Goal: Task Accomplishment & Management: Complete application form

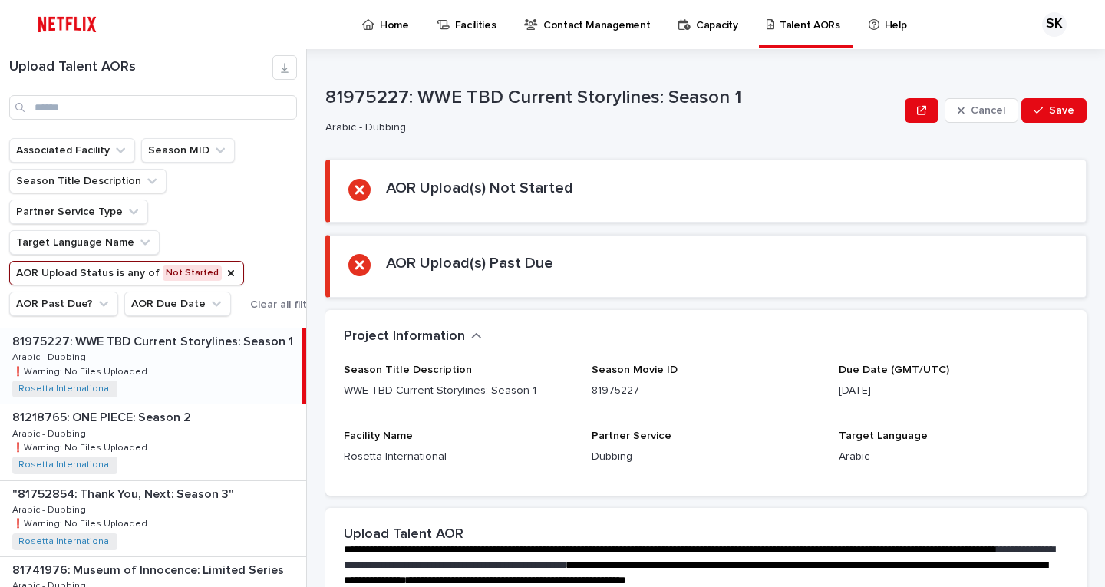
click at [482, 267] on h2 "AOR Upload(s) Past Due" at bounding box center [469, 263] width 167 height 18
click at [80, 352] on p "Arabic - Dubbing" at bounding box center [50, 356] width 77 height 14
click at [104, 439] on div "81218765: ONE PIECE: Season 2 81218765: ONE PIECE: Season 2 Arabic - Dubbing Ar…" at bounding box center [153, 441] width 306 height 75
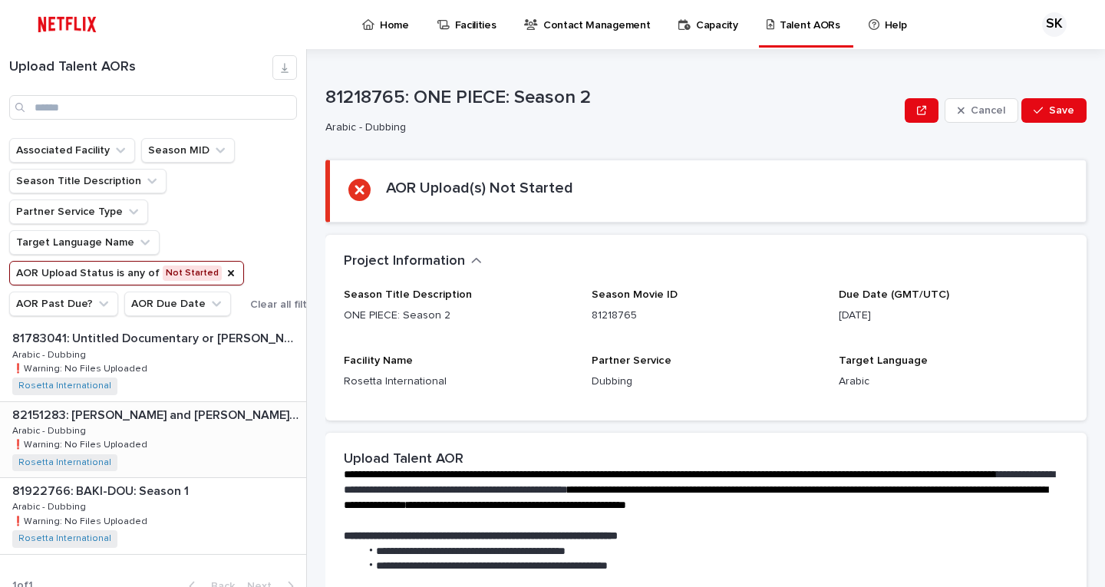
scroll to position [479, 0]
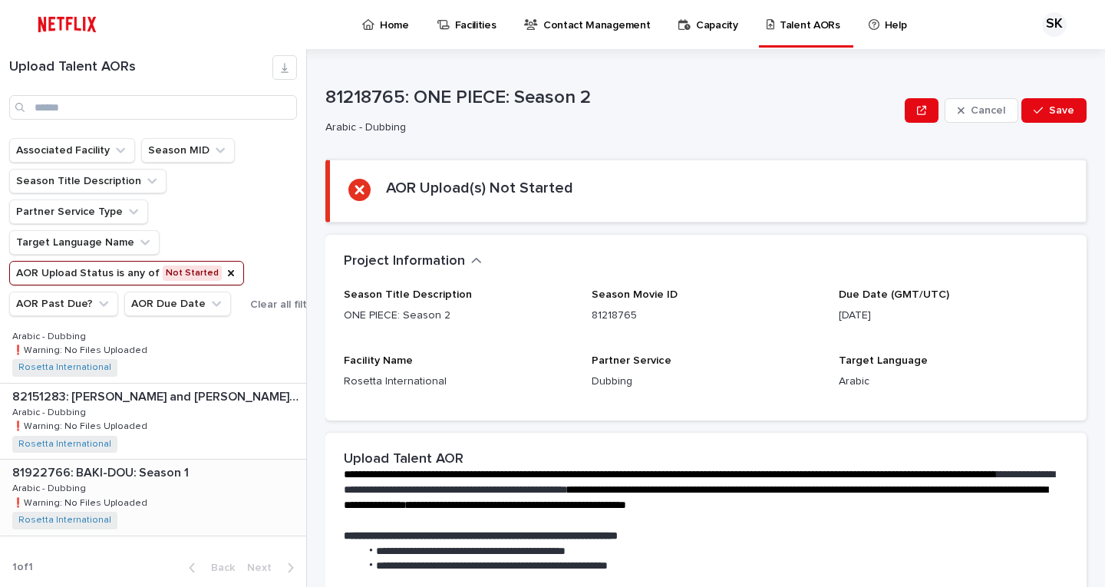
click at [150, 492] on div "81922766: BAKI-DOU: Season 1 81922766: [GEOGRAPHIC_DATA]-DOU: Season 1 Arabic -…" at bounding box center [153, 496] width 306 height 75
click at [59, 308] on button "AOR Past Due?" at bounding box center [63, 303] width 109 height 25
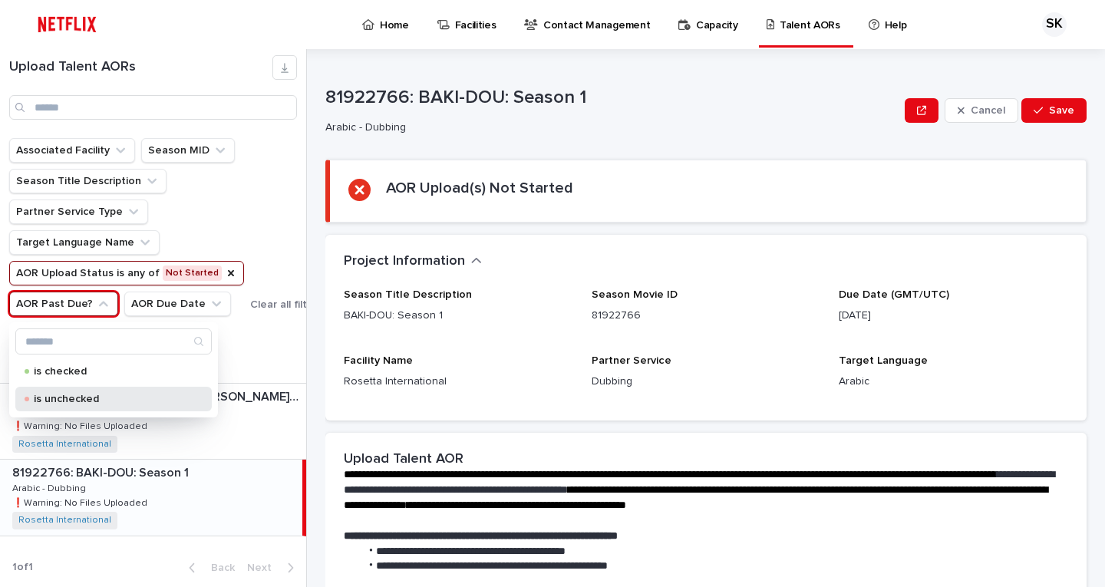
click at [70, 405] on div "is unchecked" at bounding box center [113, 399] width 196 height 25
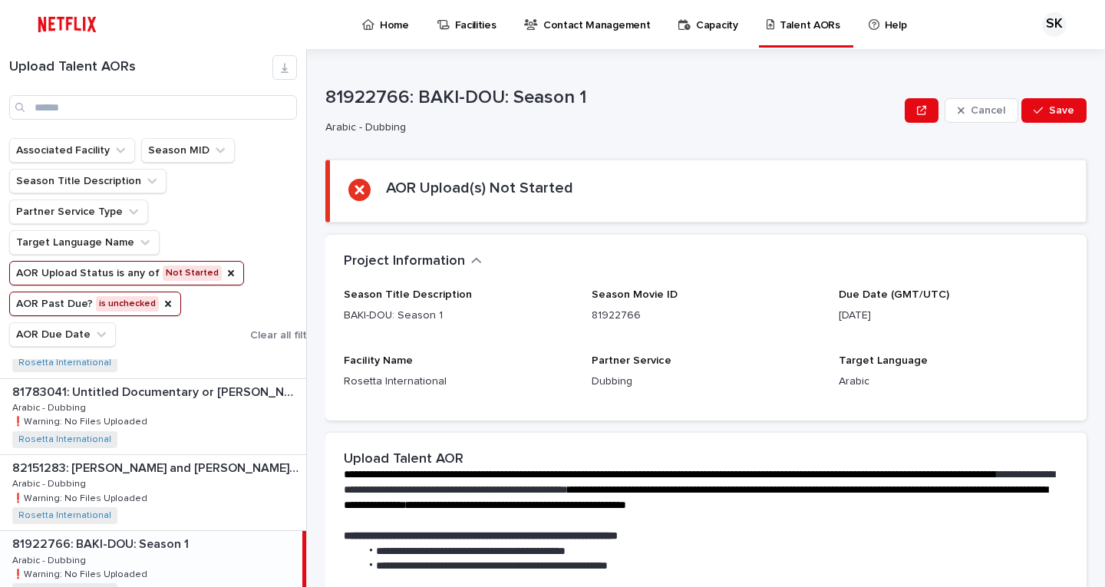
scroll to position [203, 0]
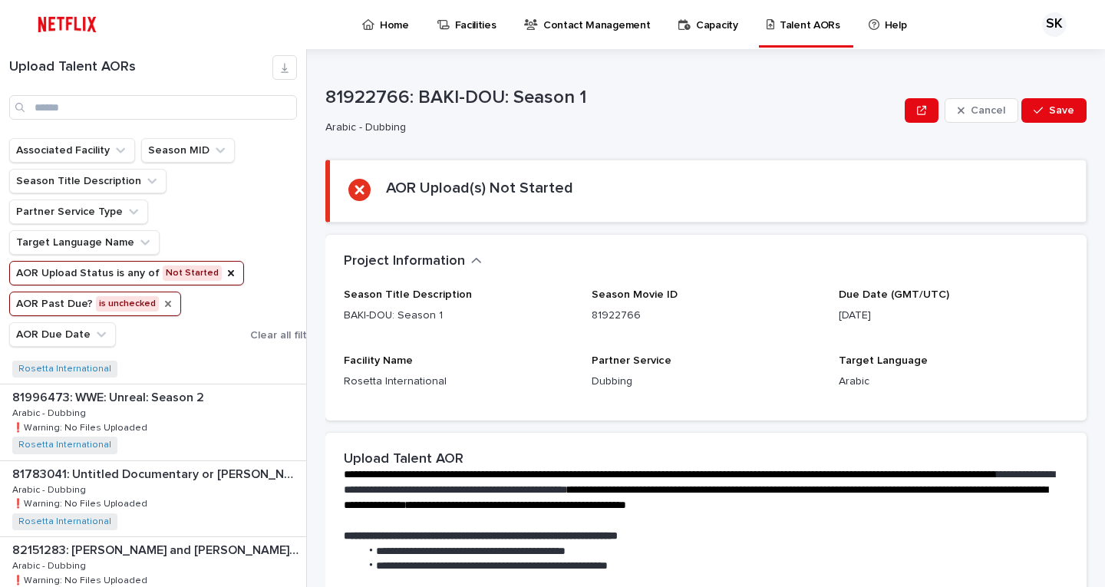
click at [165, 305] on icon "AOR Past Due?" at bounding box center [168, 304] width 6 height 6
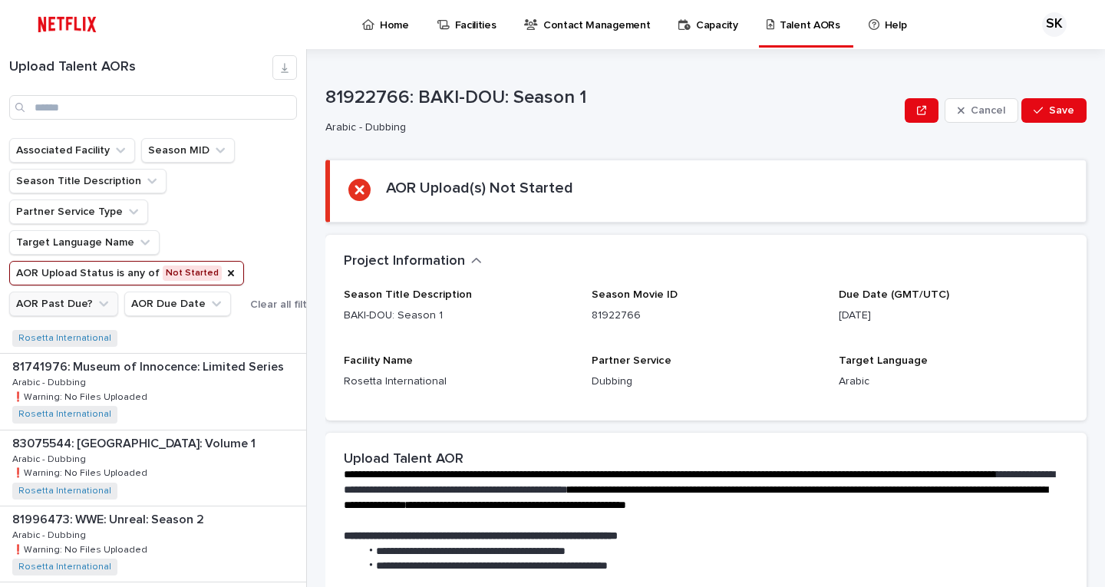
scroll to position [356, 0]
click at [67, 299] on button "AOR Past Due?" at bounding box center [63, 303] width 109 height 25
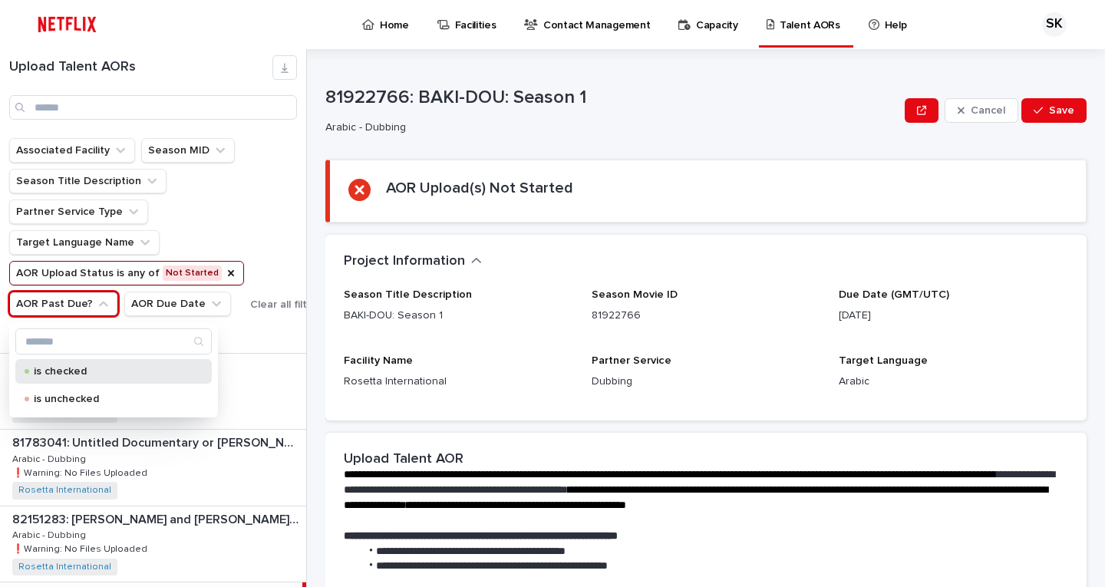
click at [94, 374] on p "is checked" at bounding box center [110, 371] width 153 height 11
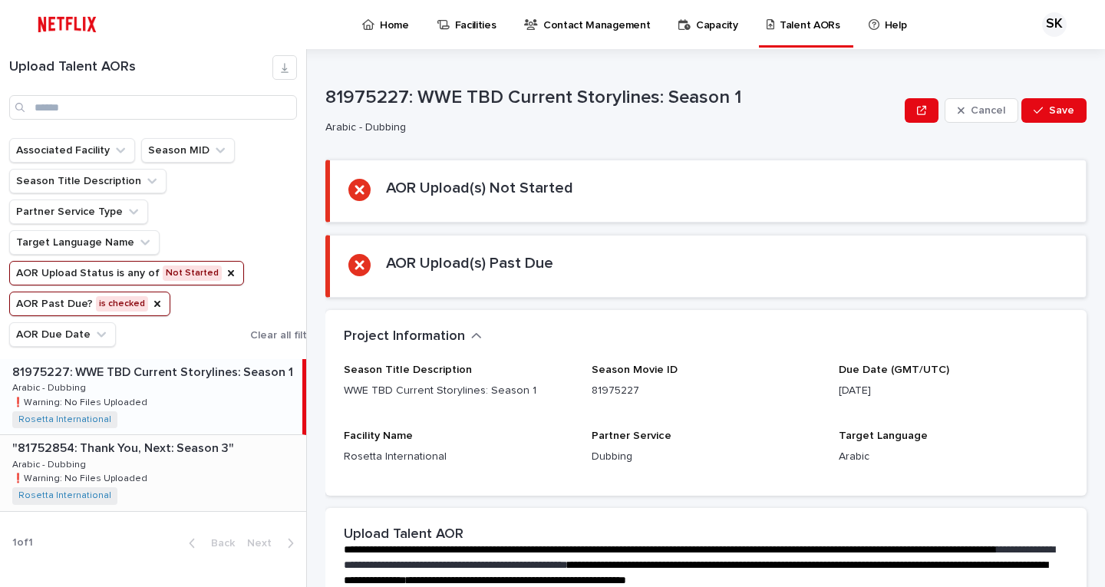
click at [152, 457] on div ""81752854: Thank You, Next: Season 3" "81752854: Thank You, Next: Season 3" Ara…" at bounding box center [153, 472] width 306 height 75
click at [440, 100] on p ""81752854: Thank You, Next: Season 3"" at bounding box center [611, 98] width 573 height 22
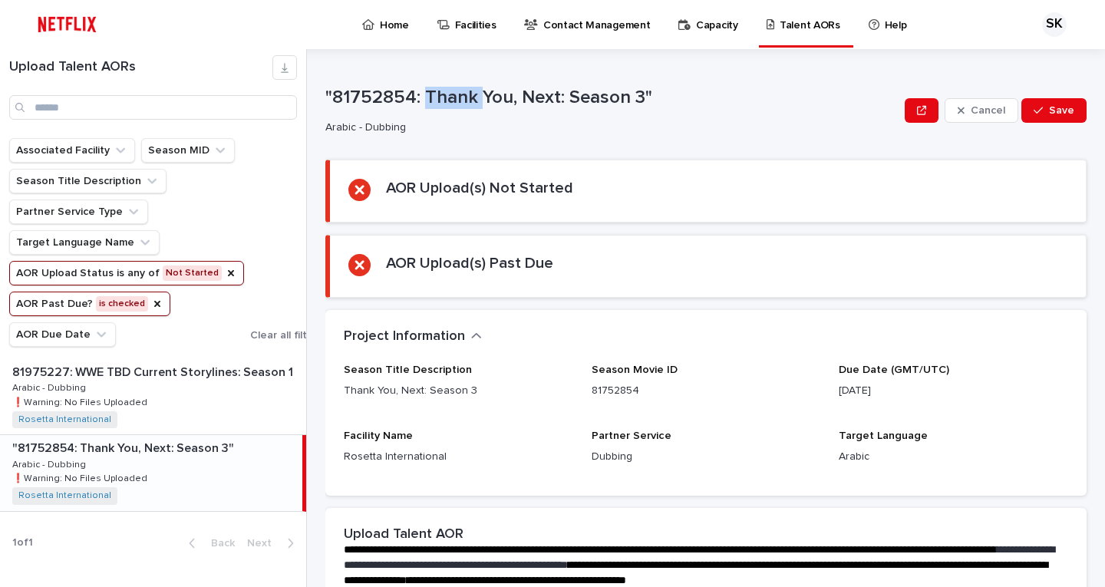
click at [440, 100] on p ""81752854: Thank You, Next: Season 3"" at bounding box center [611, 98] width 573 height 22
copy p ""81752854: Thank You, Next: Season 3""
click at [110, 15] on div "Home Facilities Contact Management Capacity Talent AORs Help SK" at bounding box center [552, 24] width 1105 height 49
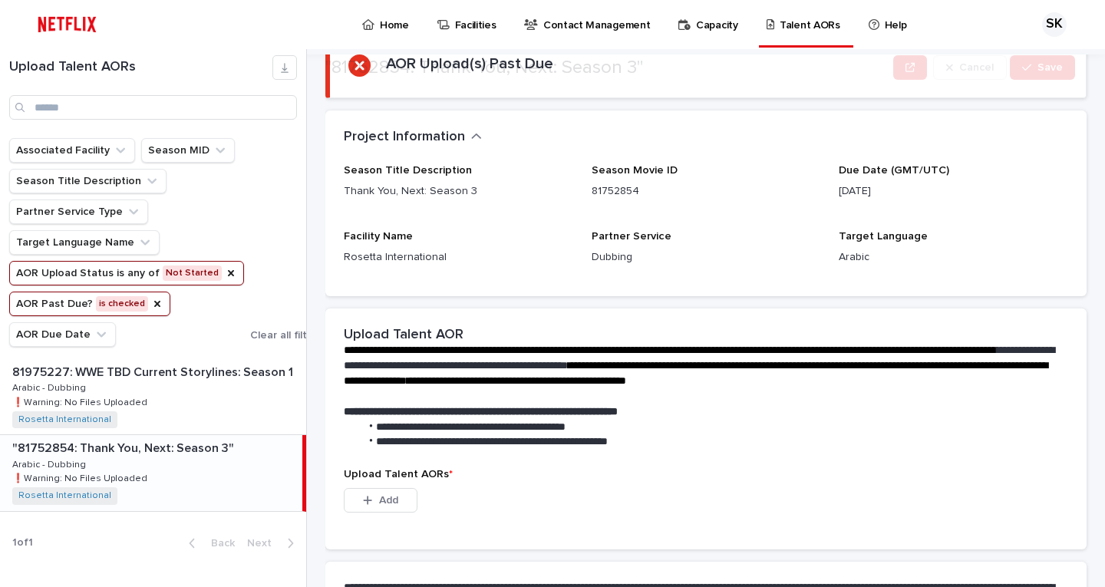
scroll to position [384, 0]
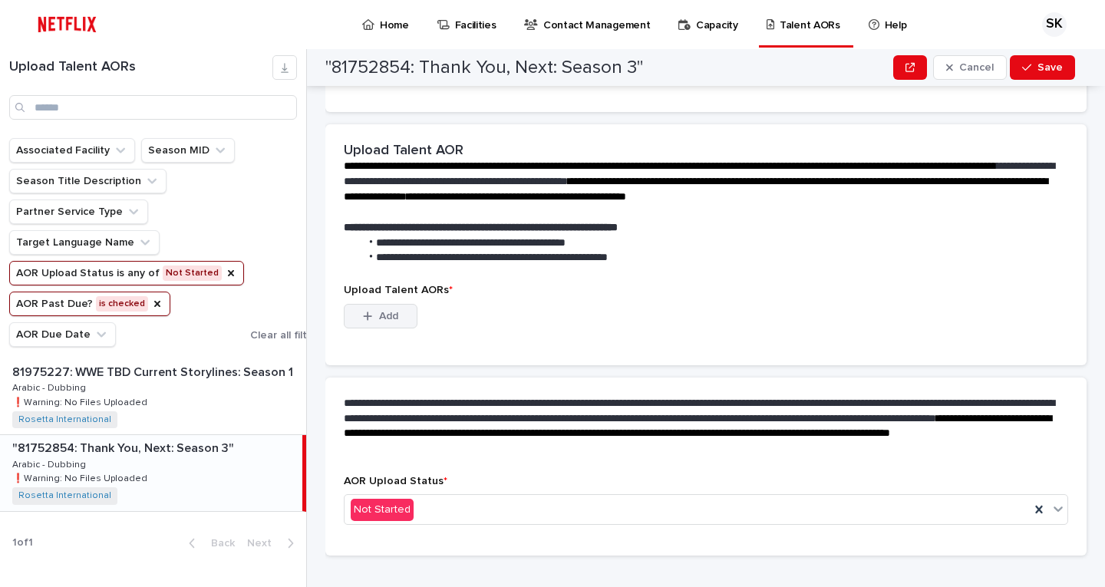
click at [395, 308] on button "Add" at bounding box center [381, 316] width 74 height 25
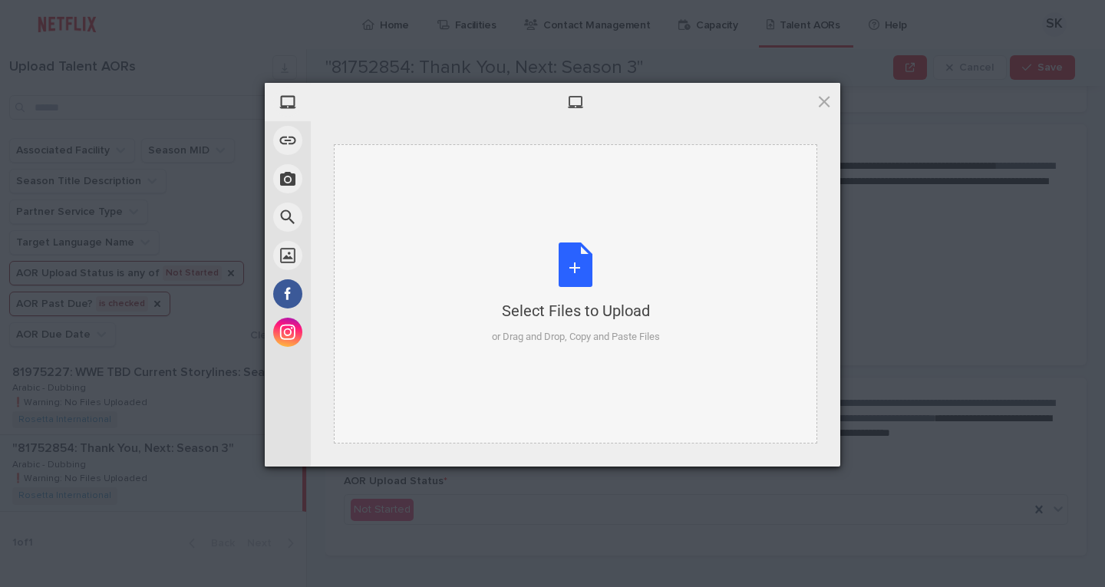
click at [547, 331] on div "or Drag and Drop, Copy and Paste Files" at bounding box center [576, 336] width 168 height 15
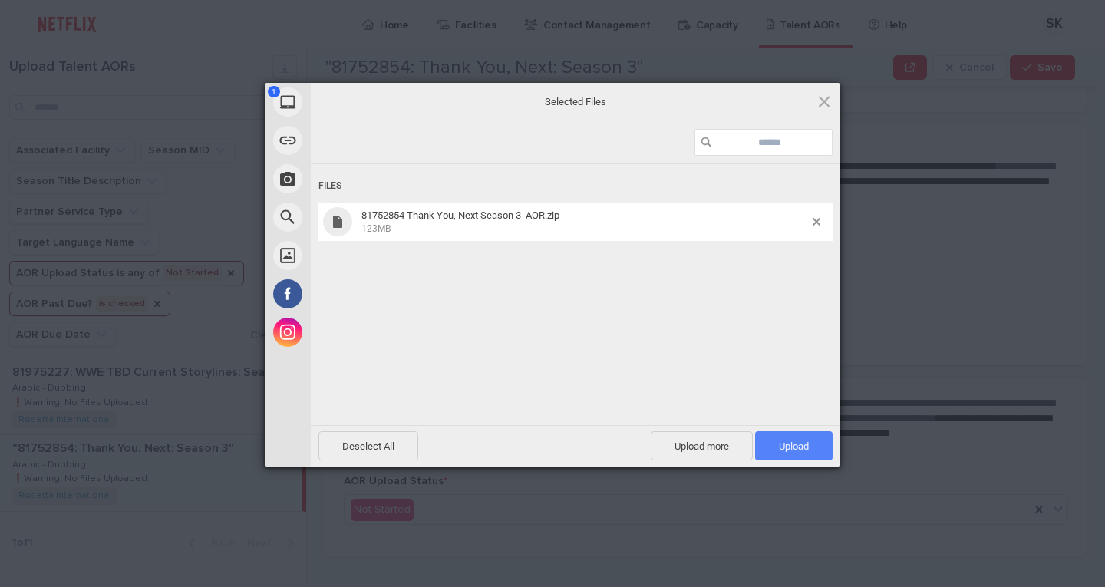
click at [780, 441] on span "Upload 1" at bounding box center [794, 446] width 30 height 12
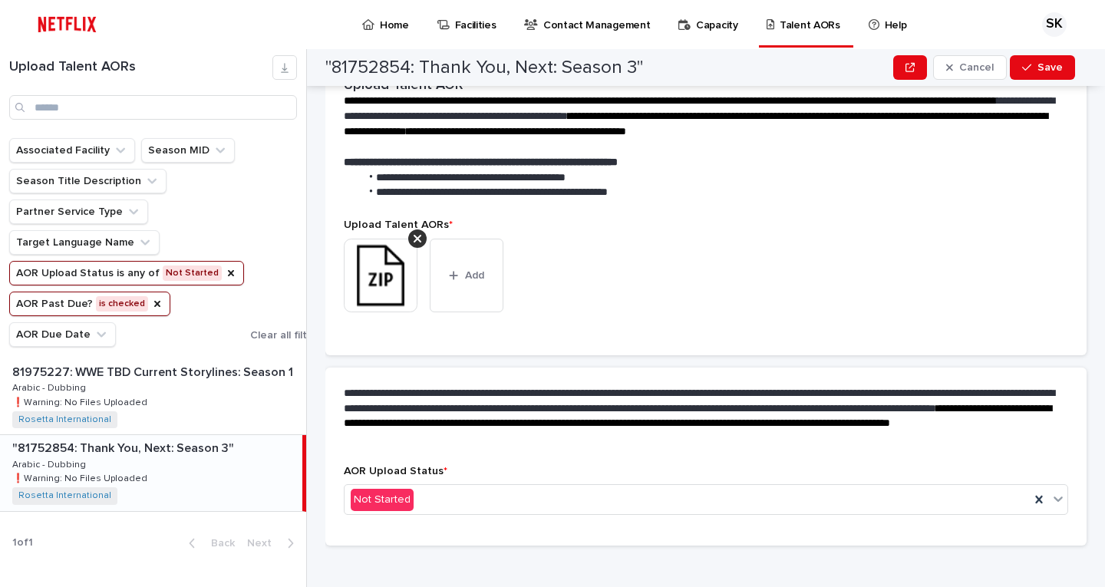
scroll to position [388, 0]
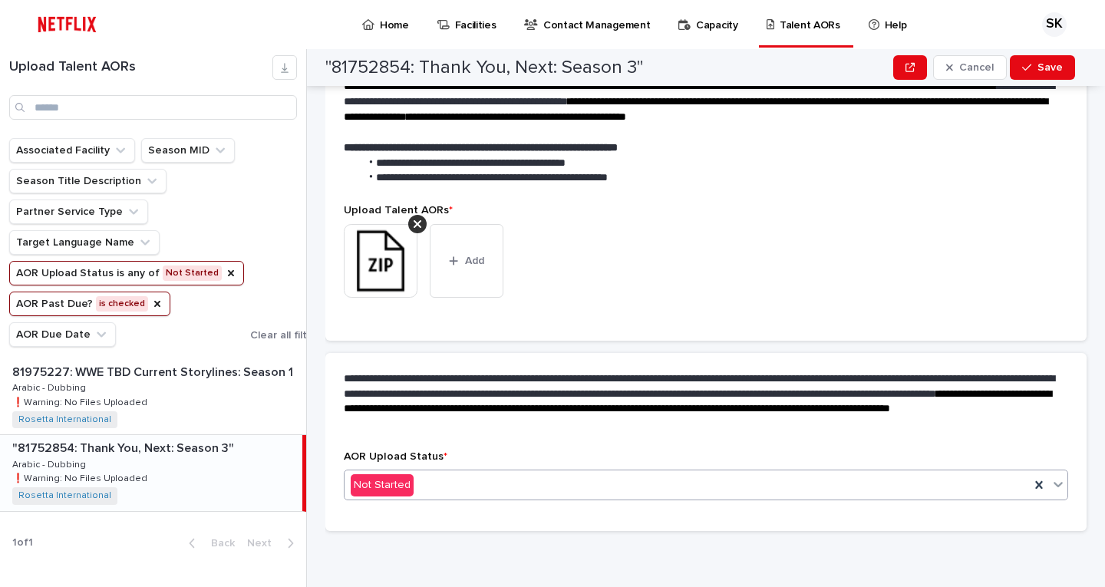
click at [503, 478] on div "Not Started" at bounding box center [686, 485] width 685 height 25
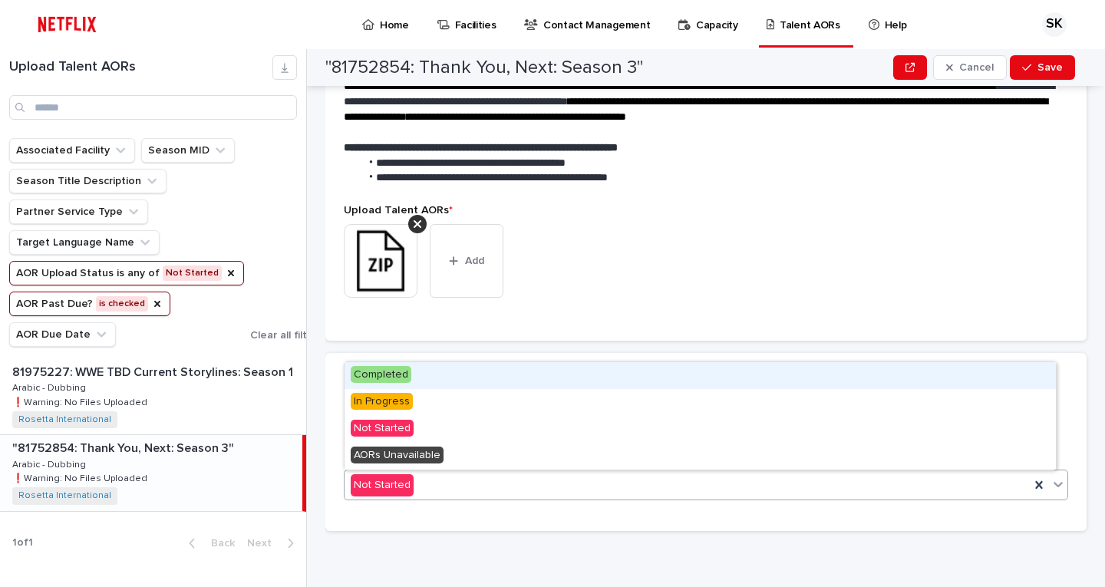
click at [369, 375] on span "Completed" at bounding box center [381, 374] width 61 height 17
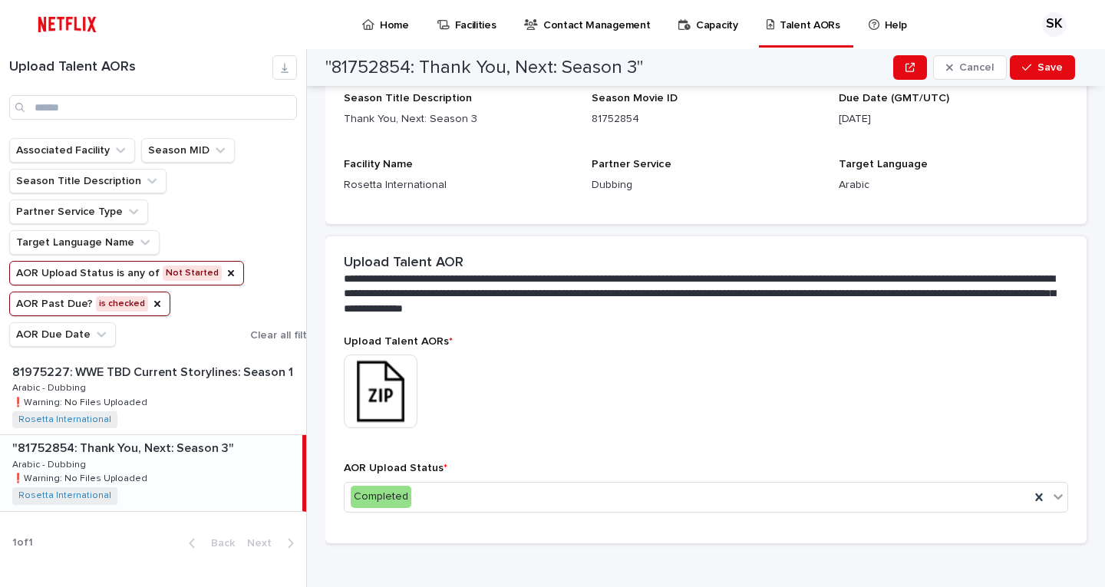
scroll to position [297, 0]
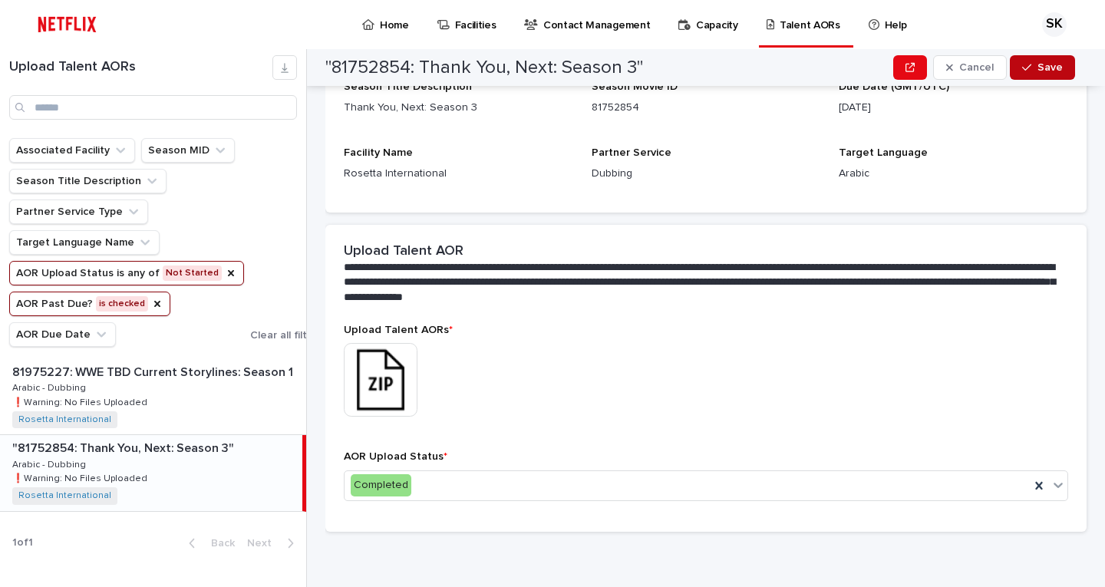
click at [1049, 64] on span "Save" at bounding box center [1049, 67] width 25 height 11
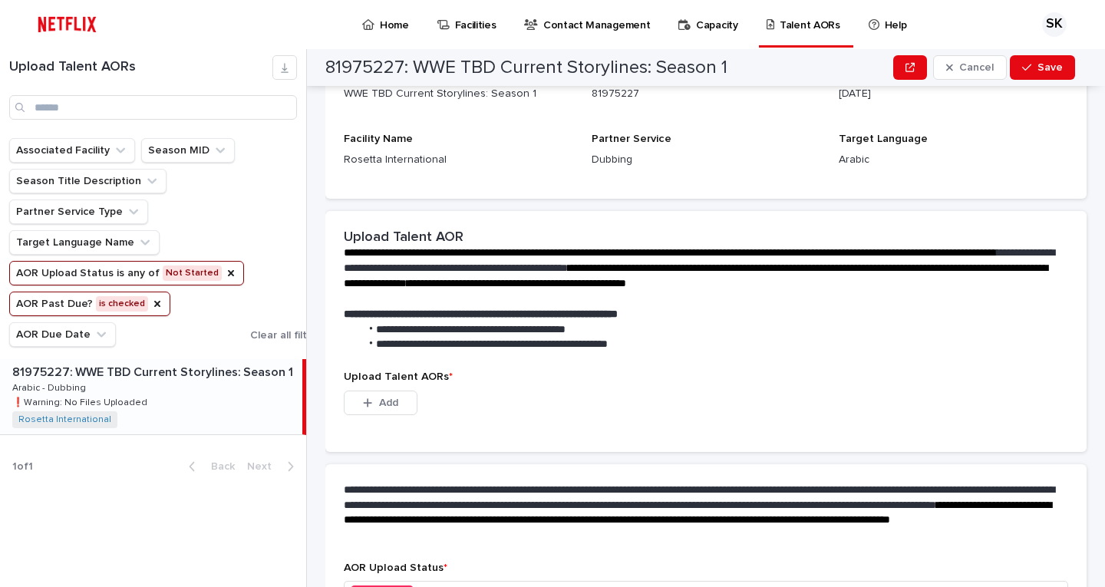
click at [38, 289] on ul "Associated Facility Season MID Season Title Description Partner Service Type Ta…" at bounding box center [126, 242] width 241 height 215
click at [94, 331] on icon "AOR Due Date" at bounding box center [101, 334] width 15 height 15
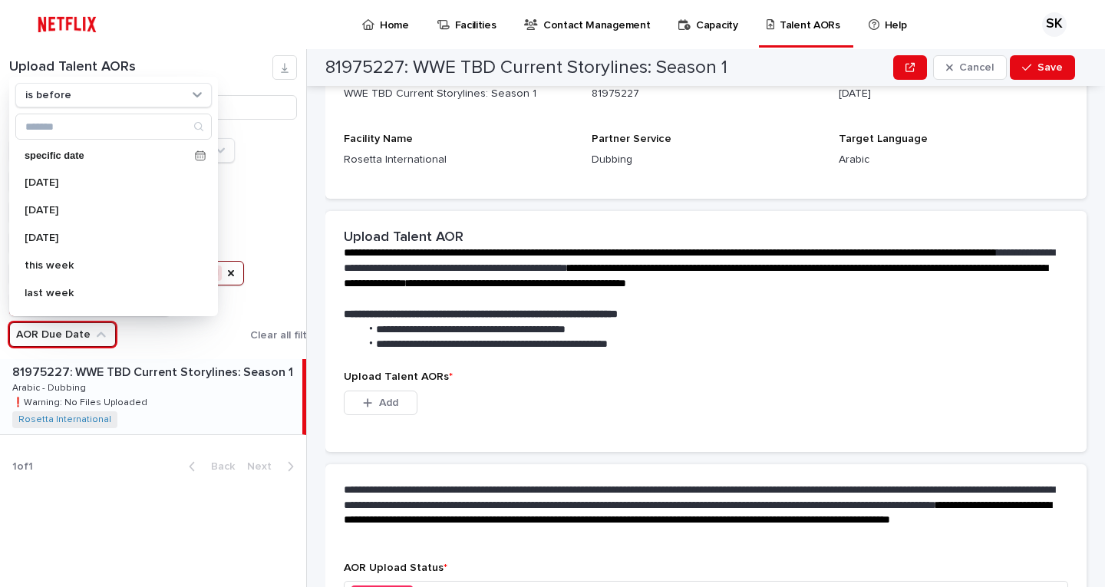
click at [94, 331] on icon "AOR Due Date" at bounding box center [101, 334] width 15 height 15
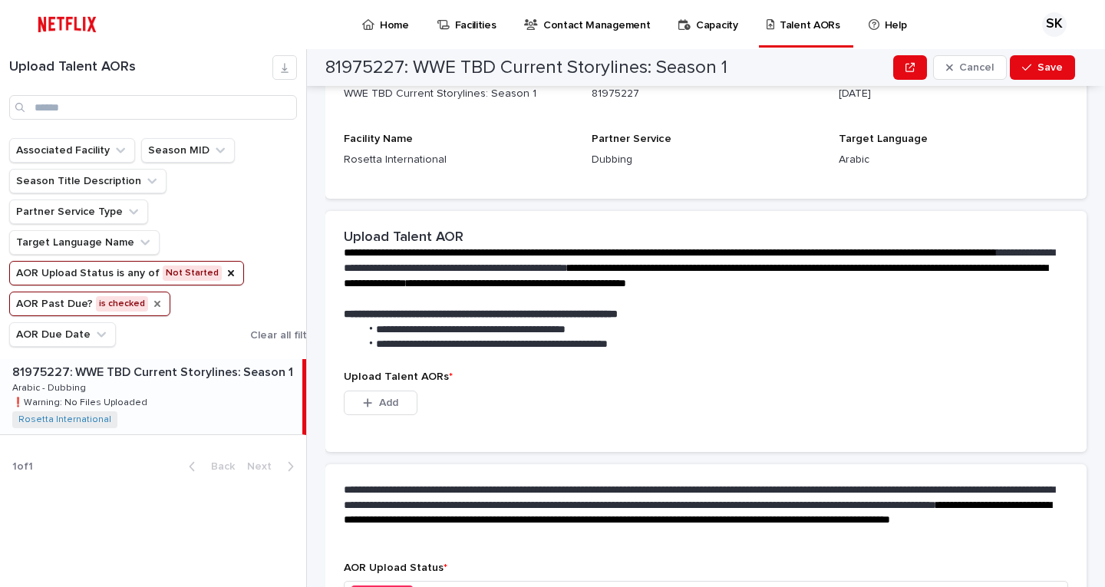
click at [151, 301] on icon "AOR Past Due?" at bounding box center [157, 304] width 12 height 12
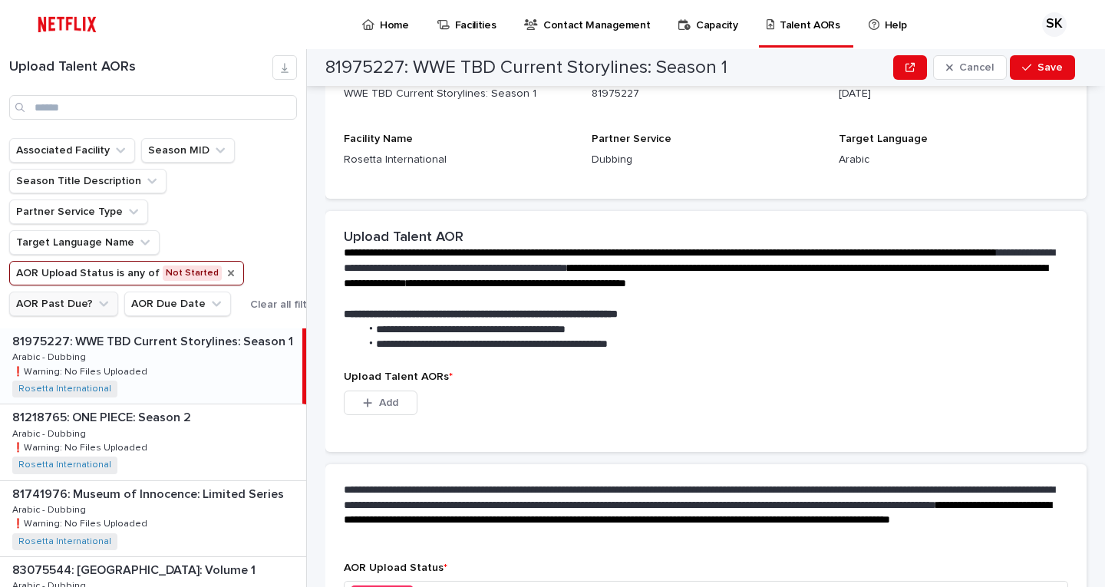
click at [225, 271] on icon "AOR Upload Status" at bounding box center [231, 273] width 12 height 12
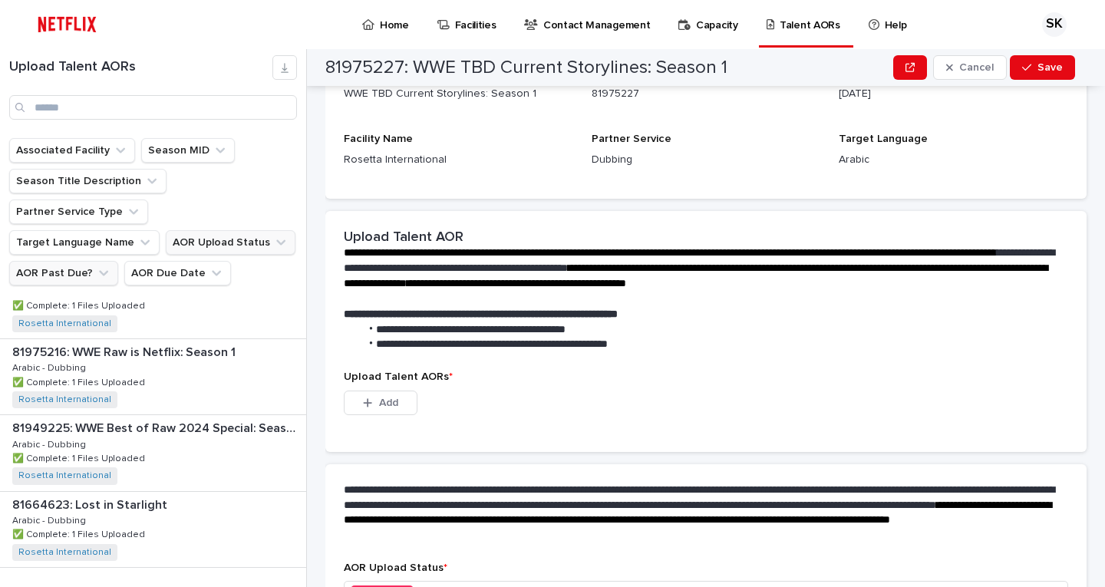
scroll to position [2018, 0]
click at [252, 586] on button "Next" at bounding box center [273, 598] width 65 height 14
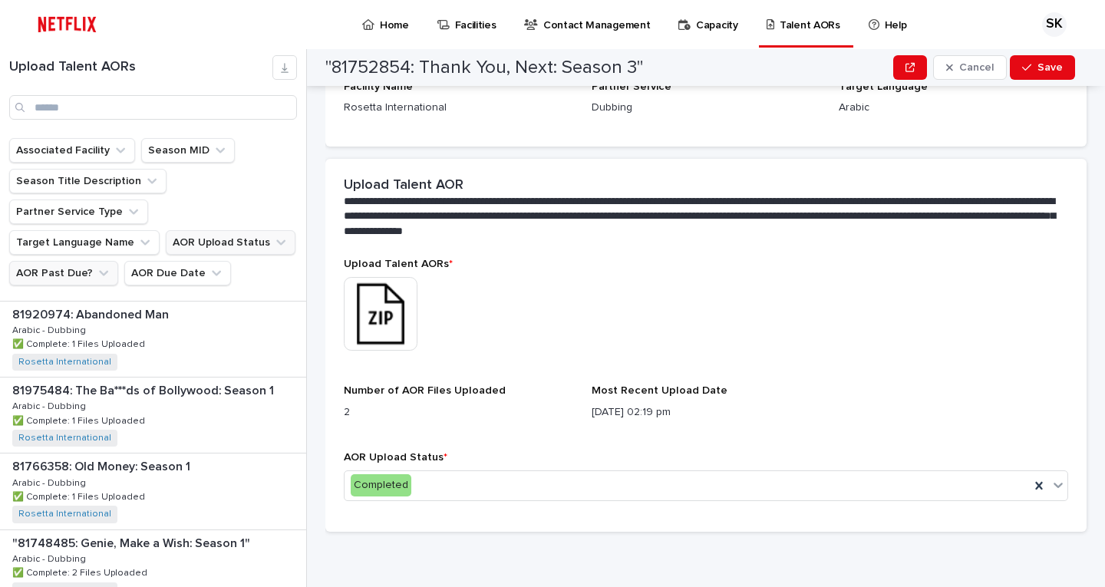
scroll to position [307, 0]
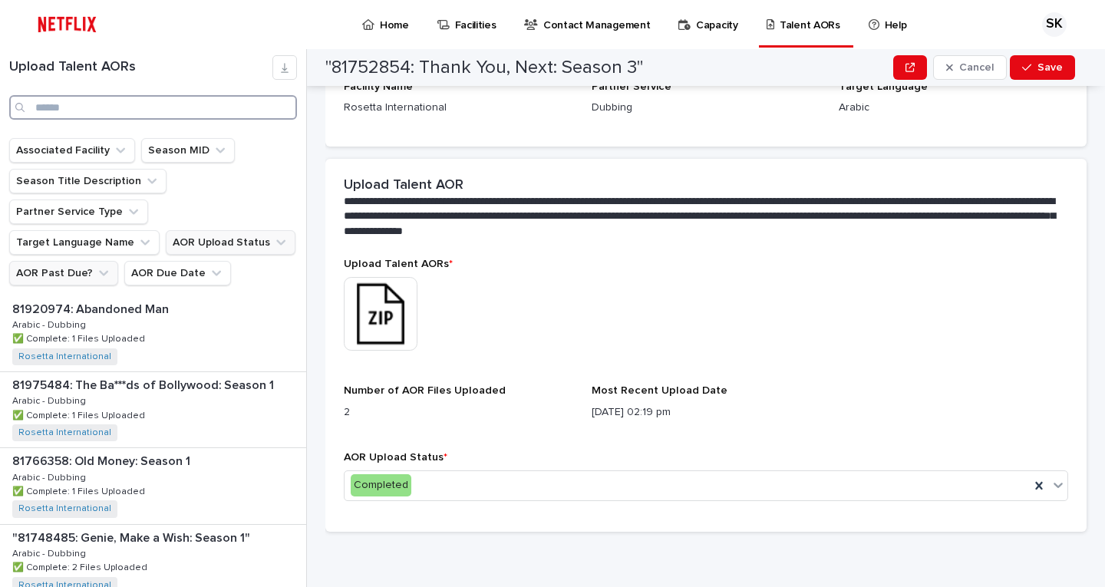
click at [111, 105] on input "Search" at bounding box center [153, 107] width 288 height 25
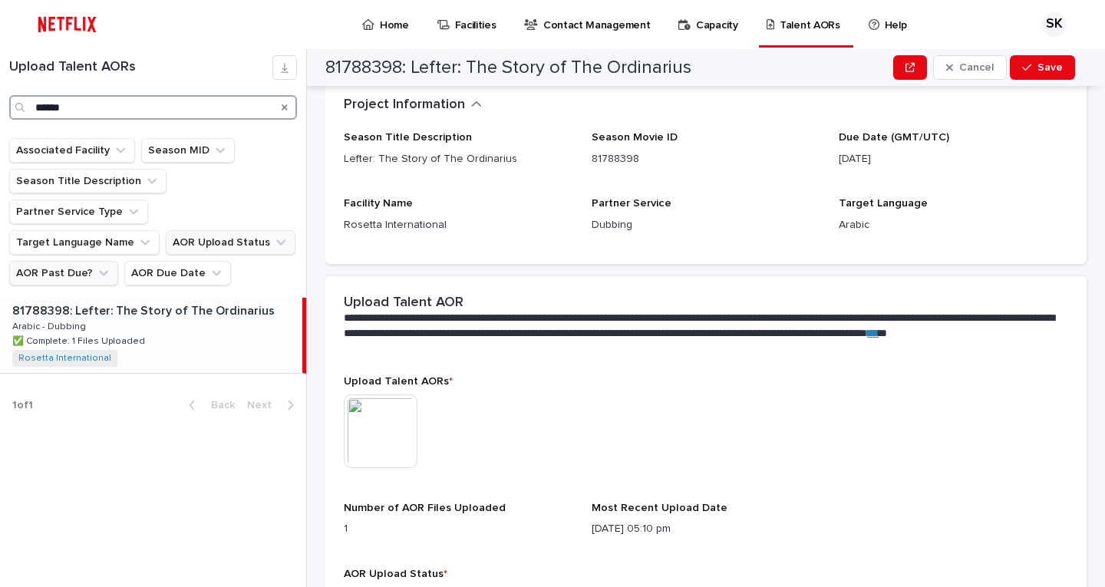
scroll to position [297, 0]
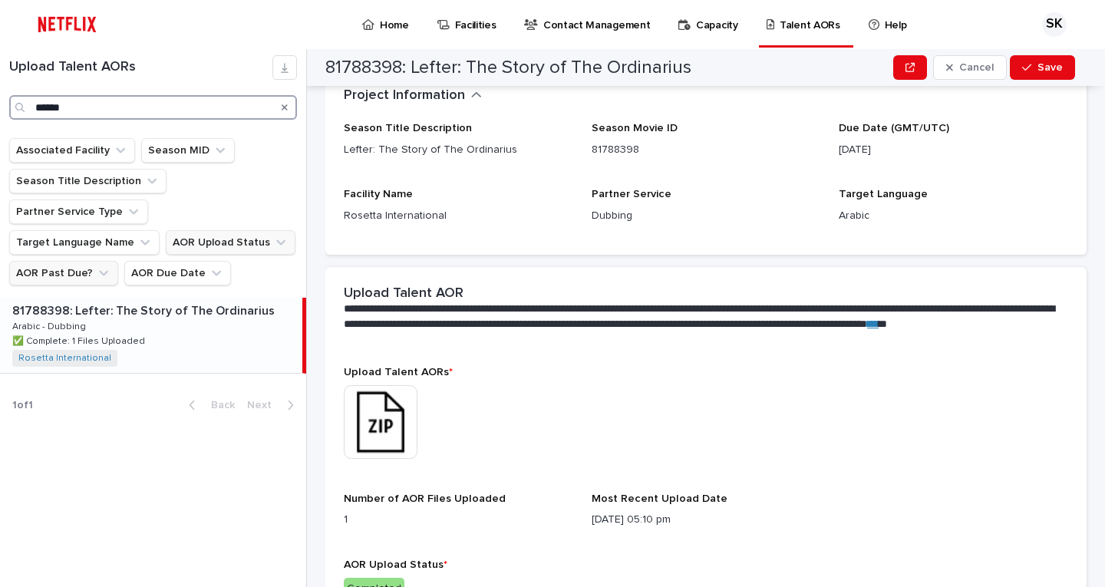
drag, startPoint x: 110, startPoint y: 104, endPoint x: 17, endPoint y: 107, distance: 93.6
click at [17, 107] on div "******" at bounding box center [153, 107] width 288 height 25
type input "*"
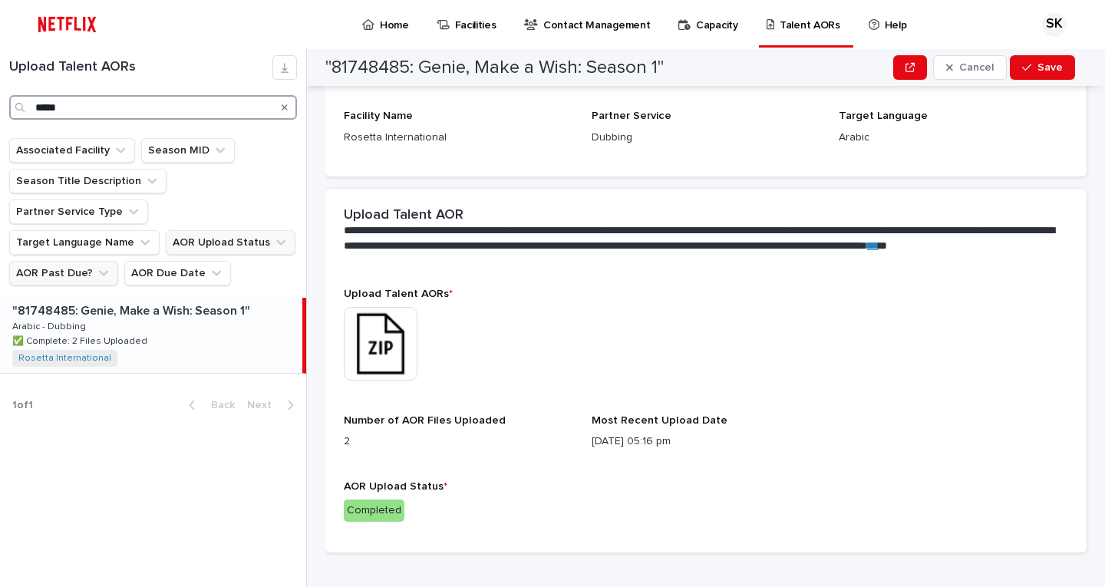
scroll to position [376, 0]
type input "*****"
click at [282, 103] on icon "Search" at bounding box center [285, 107] width 6 height 9
